Goal: Task Accomplishment & Management: Complete application form

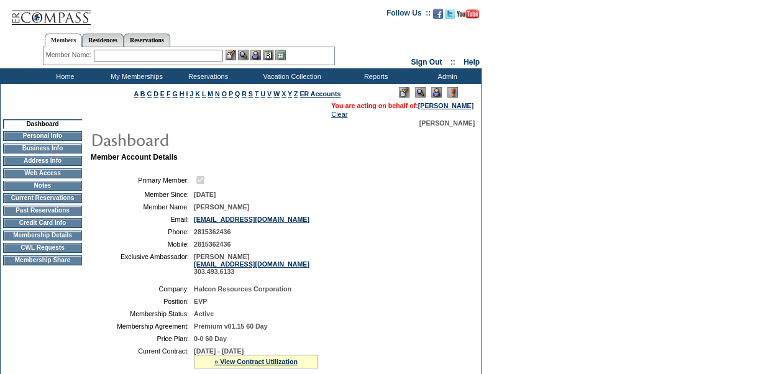
click at [32, 253] on td "CWL Requests" at bounding box center [42, 248] width 79 height 10
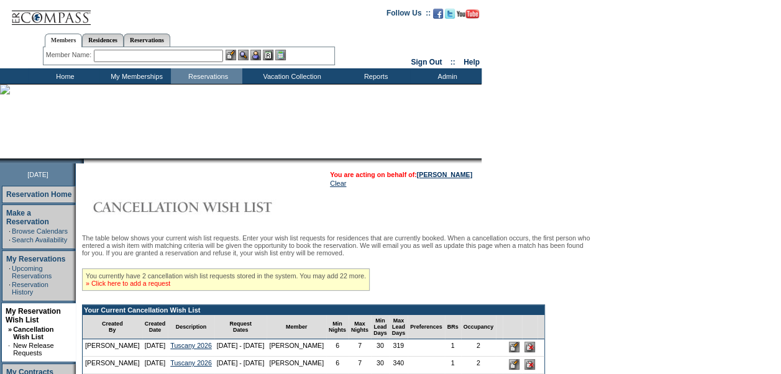
click at [170, 286] on link "» Click here to add a request" at bounding box center [128, 283] width 85 height 7
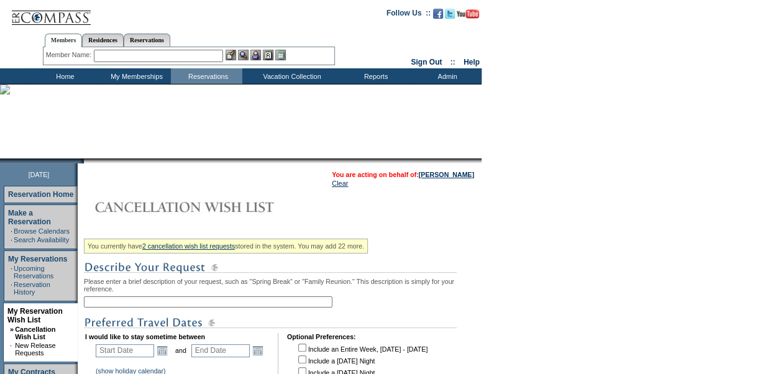
click at [162, 306] on input "text" at bounding box center [208, 301] width 249 height 11
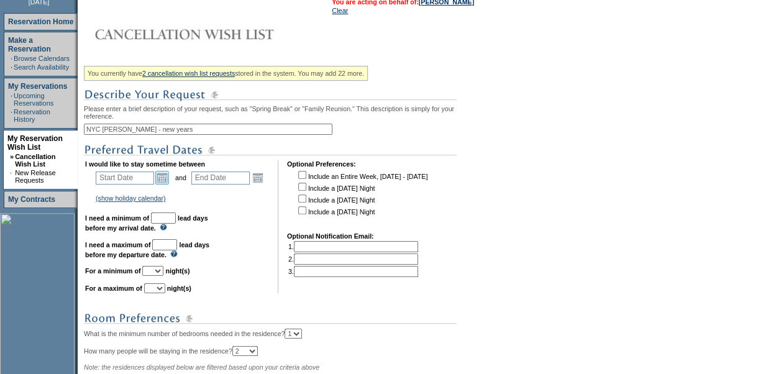
type input "NYC [PERSON_NAME] - new years"
click at [166, 180] on link "Open the calendar popup." at bounding box center [162, 178] width 14 height 14
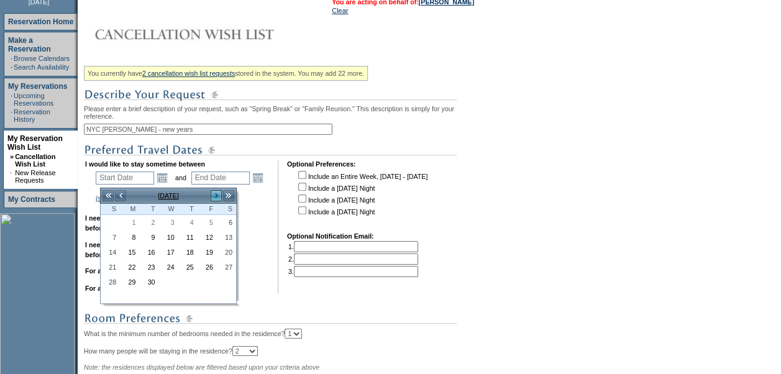
click at [217, 196] on link ">" at bounding box center [216, 196] width 12 height 12
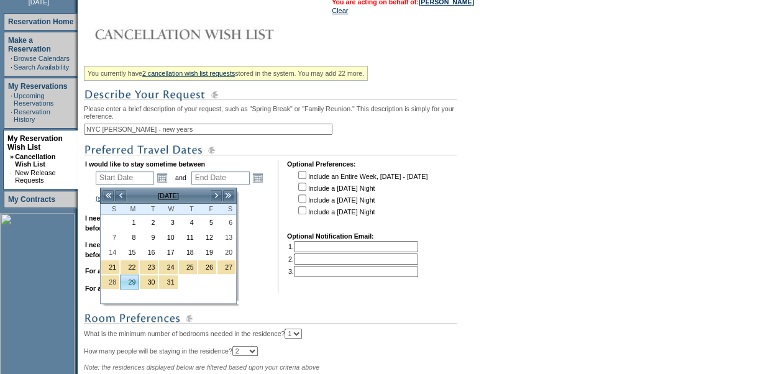
click at [127, 281] on link "29" at bounding box center [130, 282] width 18 height 14
type input "2025-12-29"
type input "2025-12-30"
type input "12/29/2025"
type input "12/30/2025"
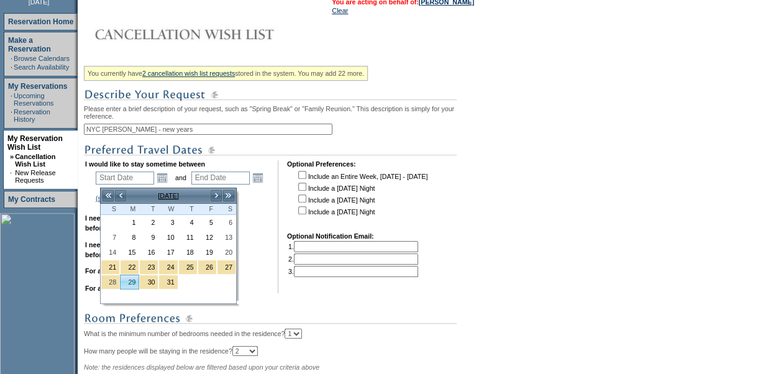
type input "119"
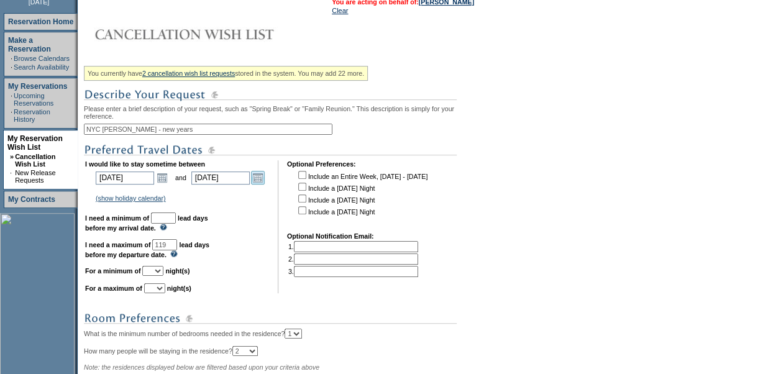
click at [262, 181] on link "Open the calendar popup." at bounding box center [258, 178] width 14 height 14
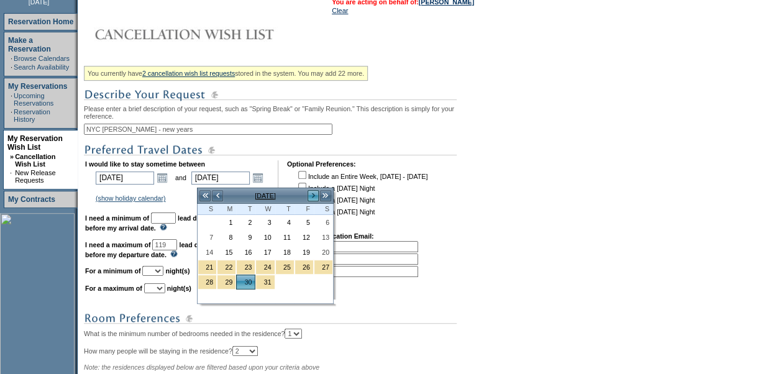
click at [311, 193] on link ">" at bounding box center [313, 196] width 12 height 12
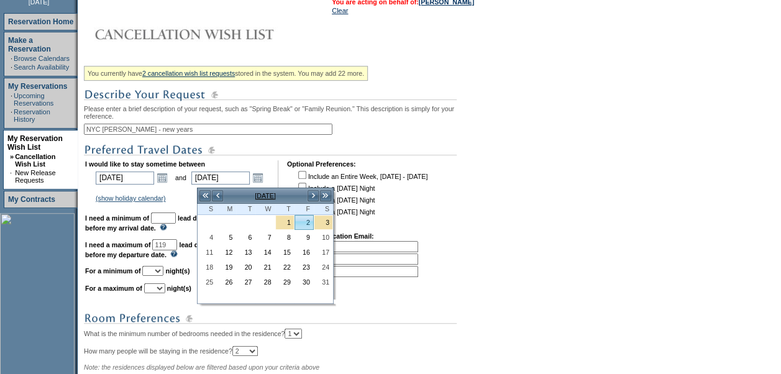
click at [304, 222] on link "2" at bounding box center [304, 223] width 18 height 14
type input "2026-01-02"
type input "1/2/2026"
type input "122"
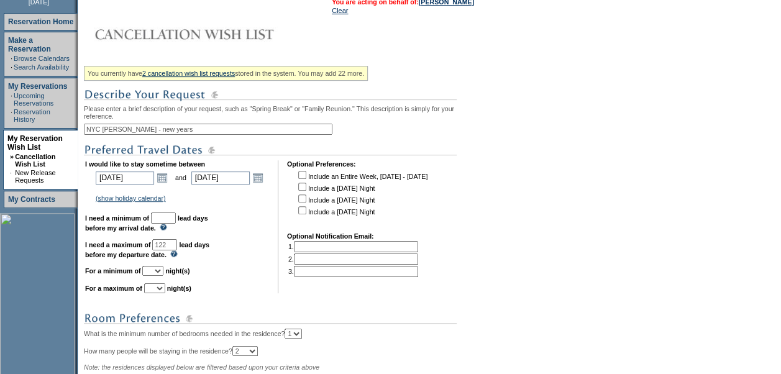
click at [176, 223] on input "text" at bounding box center [163, 218] width 25 height 11
type input "30"
click at [177, 249] on input "122" at bounding box center [164, 244] width 25 height 11
type input "120"
click at [163, 276] on select "1 2 3 4 5 6 7 8 9 10 11 12 13 14" at bounding box center [152, 271] width 21 height 10
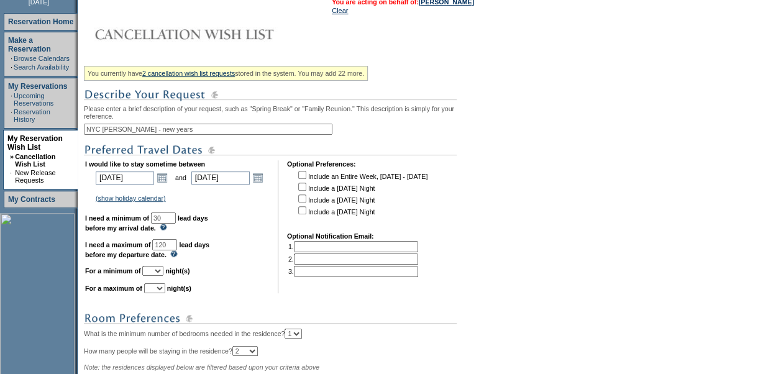
click at [163, 275] on select "1 2 3 4 5 6 7 8 9 10 11 12 13 14" at bounding box center [152, 271] width 21 height 10
select select "4"
click at [157, 272] on select "1 2 3 4 5 6 7 8 9 10 11 12 13 14" at bounding box center [152, 271] width 21 height 10
click at [165, 293] on select "1 2 3 4 5 6 7 8 9 10 11 12 13 14" at bounding box center [154, 288] width 21 height 10
select select "4"
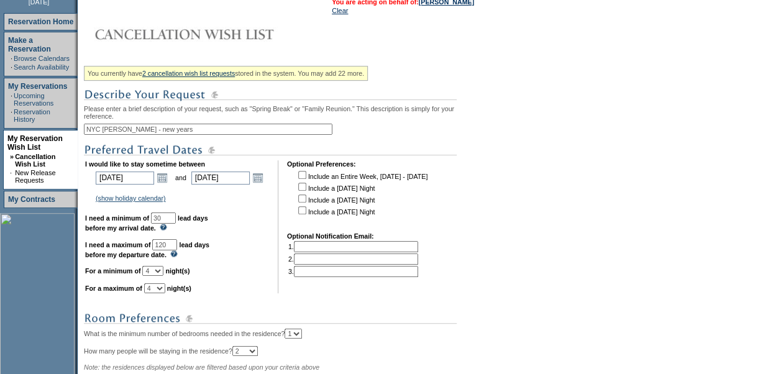
click at [159, 290] on select "1 2 3 4 5 6 7 8 9 10 11 12 13 14" at bounding box center [154, 288] width 21 height 10
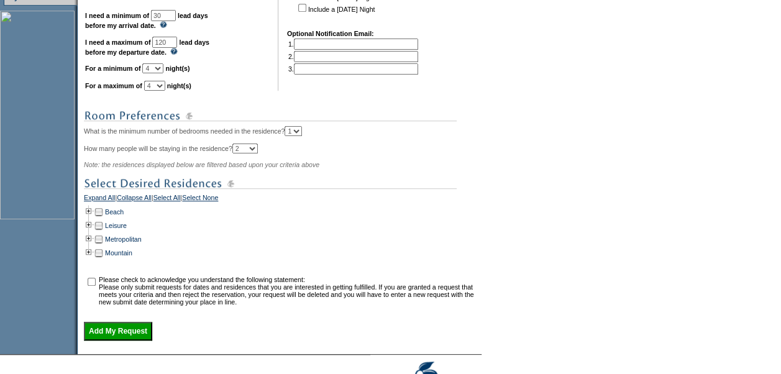
scroll to position [447, 0]
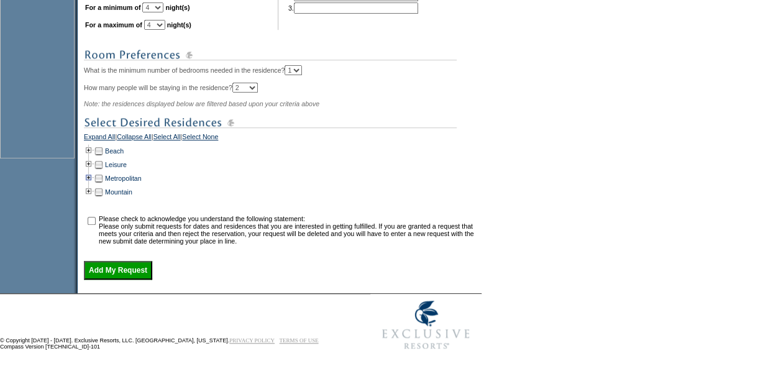
click at [94, 175] on td at bounding box center [89, 178] width 10 height 14
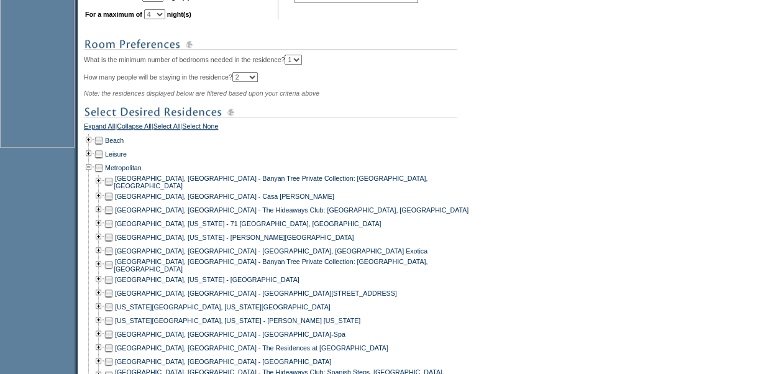
click at [113, 326] on td at bounding box center [109, 321] width 10 height 14
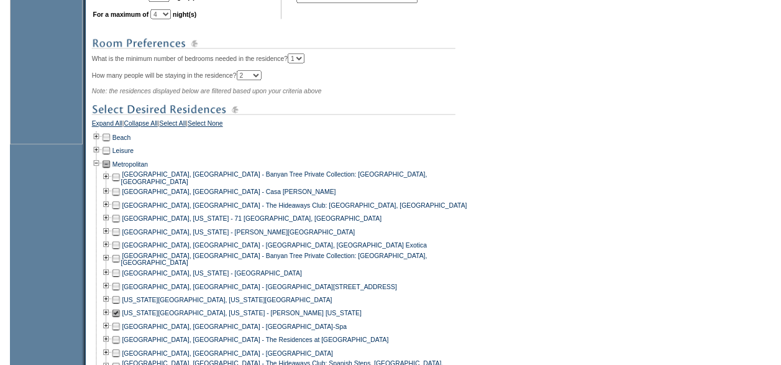
scroll to position [665, 0]
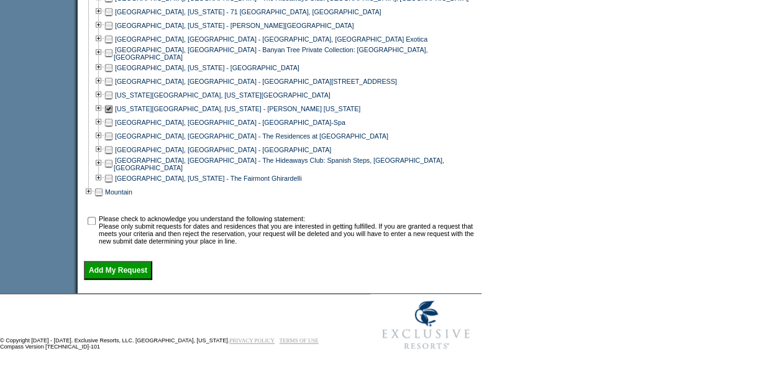
click at [94, 220] on input "checkbox" at bounding box center [92, 221] width 8 height 8
checkbox input "true"
click at [126, 273] on input "Add My Request" at bounding box center [118, 270] width 68 height 19
